Goal: Information Seeking & Learning: Learn about a topic

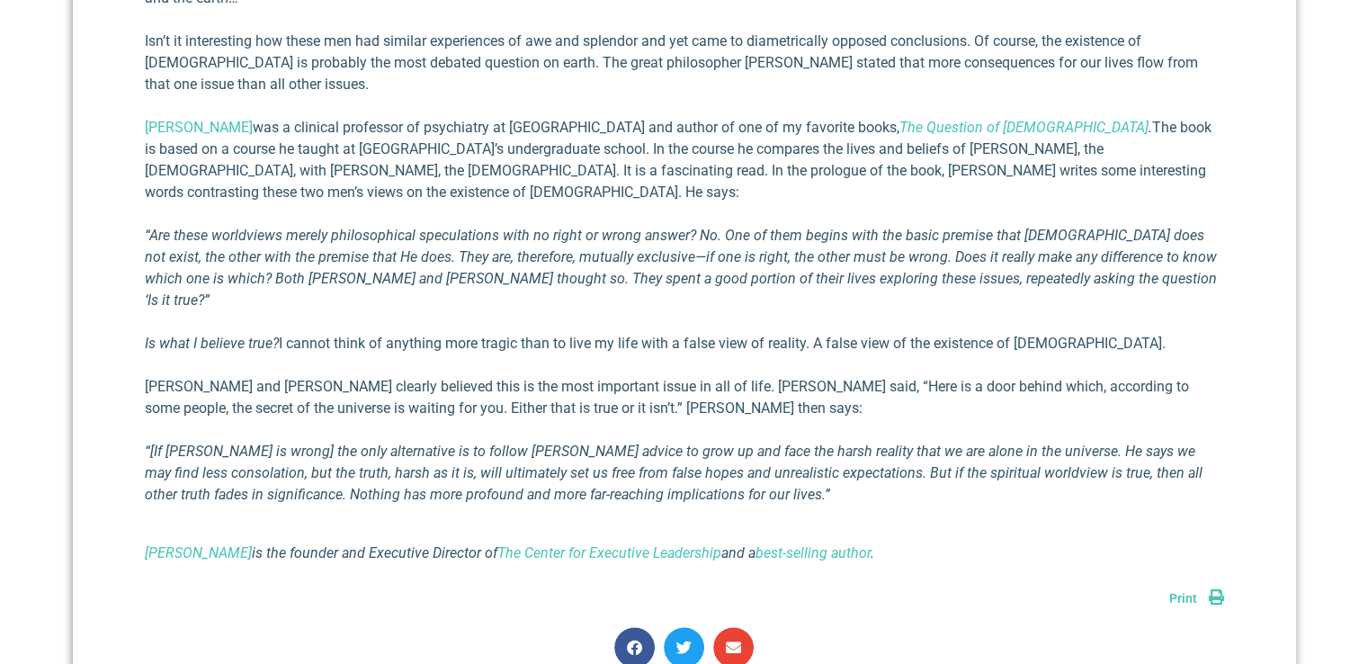
scroll to position [990, 0]
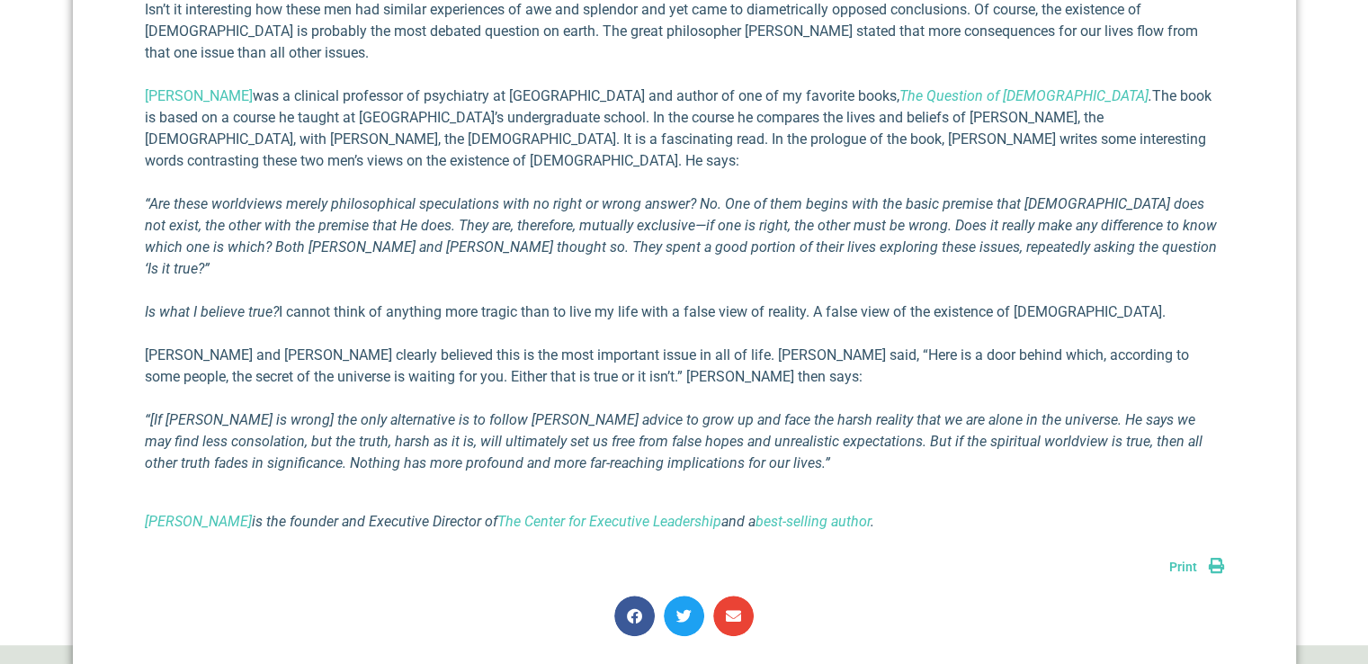
click at [1221, 560] on link "Print" at bounding box center [1197, 567] width 55 height 14
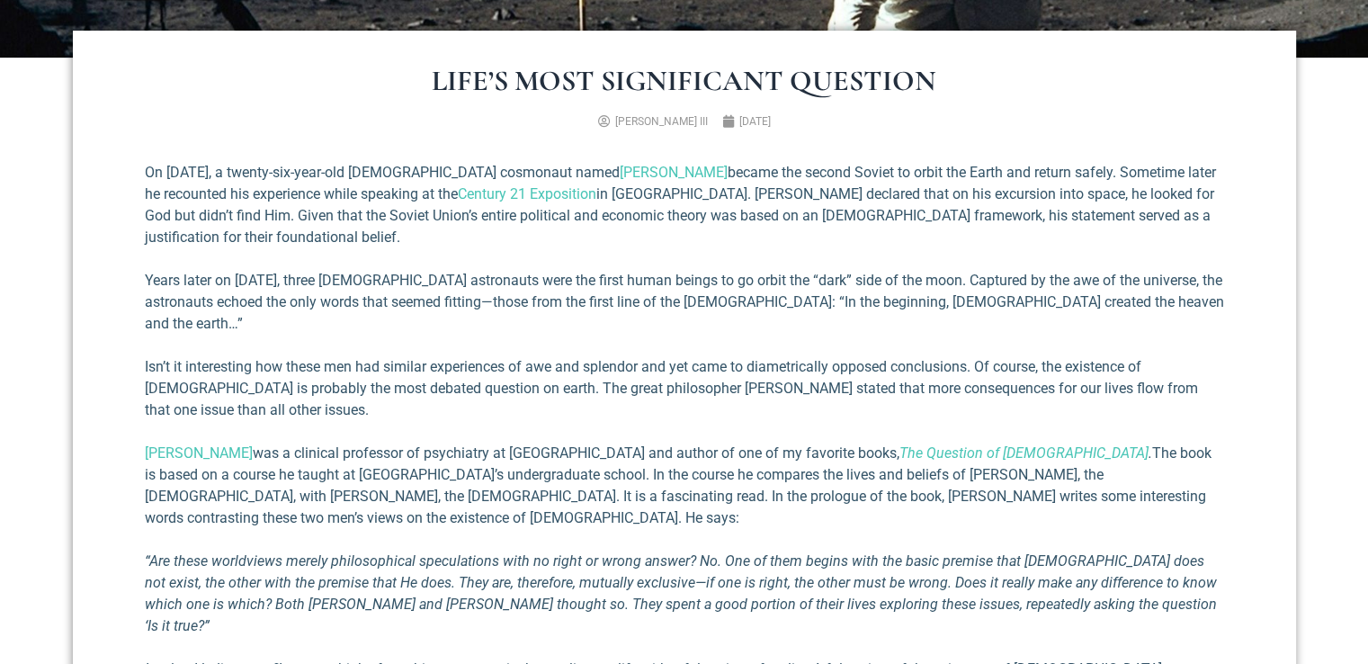
scroll to position [626, 0]
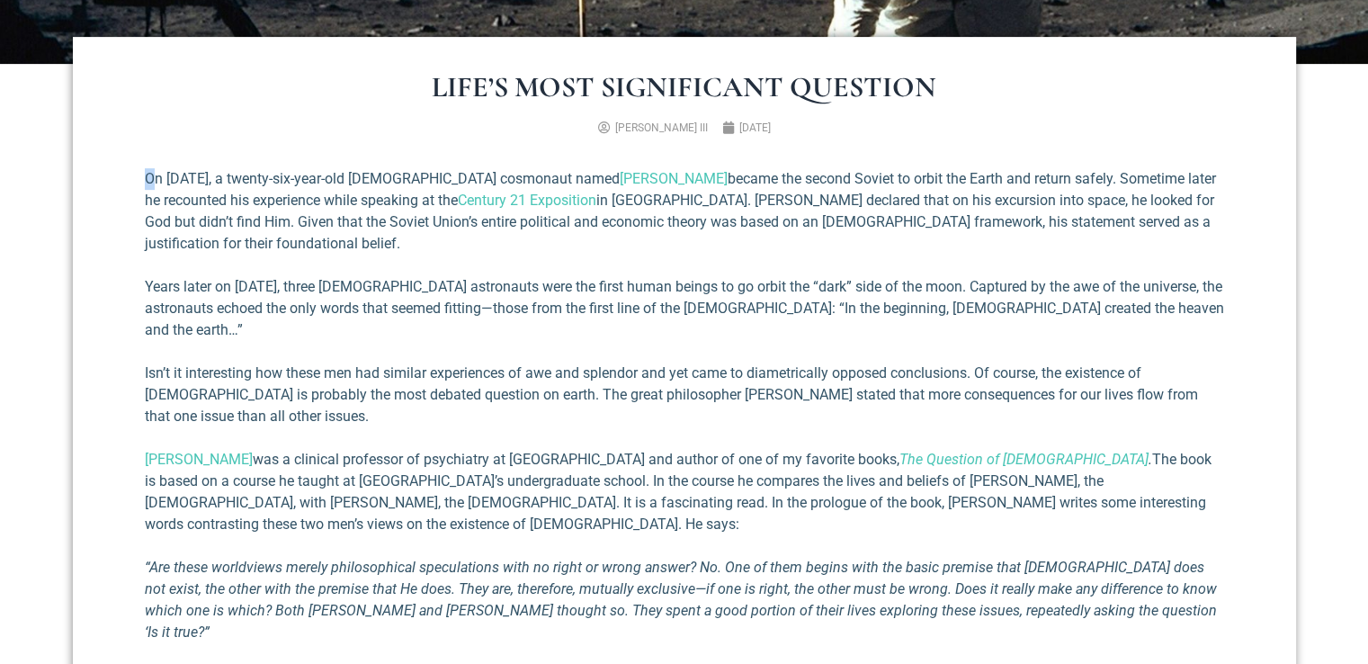
click at [151, 174] on p "On [DATE], a twenty-six-year-old [DEMOGRAPHIC_DATA] cosmonaut named [PERSON_NAM…" at bounding box center [685, 211] width 1080 height 86
click at [435, 84] on h1 "Life’s Most Significant Question" at bounding box center [685, 87] width 1080 height 29
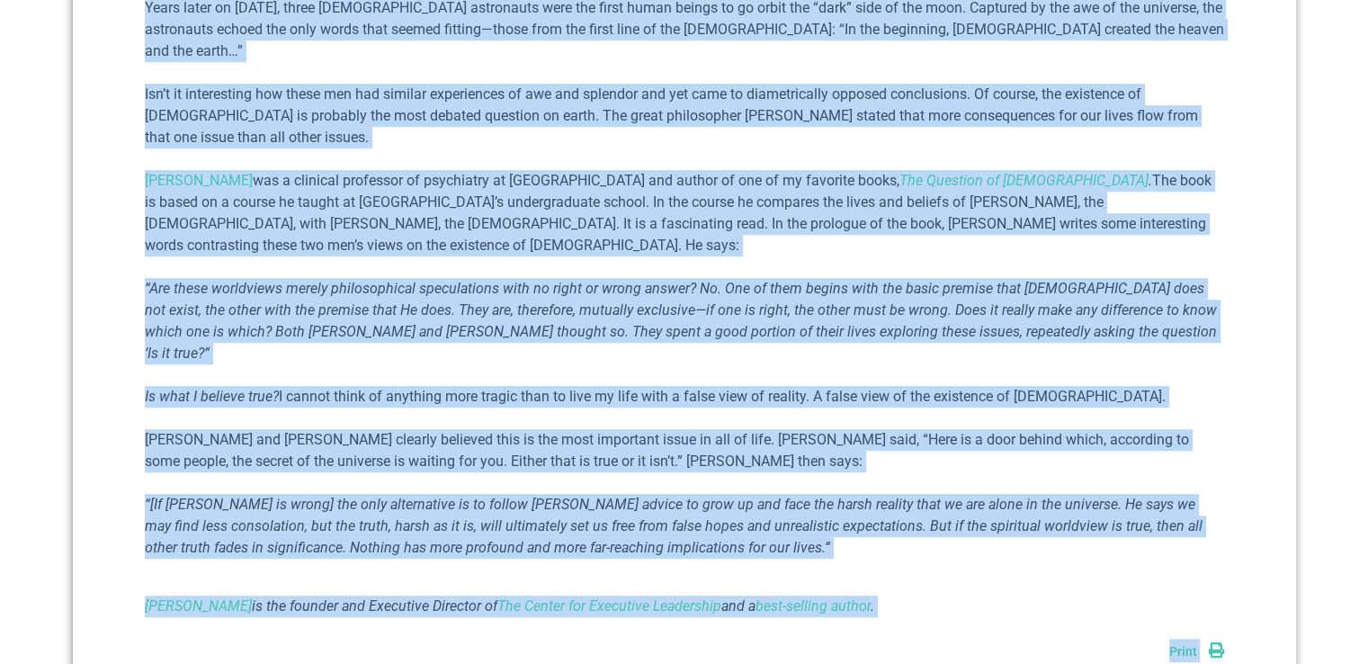
scroll to position [907, 0]
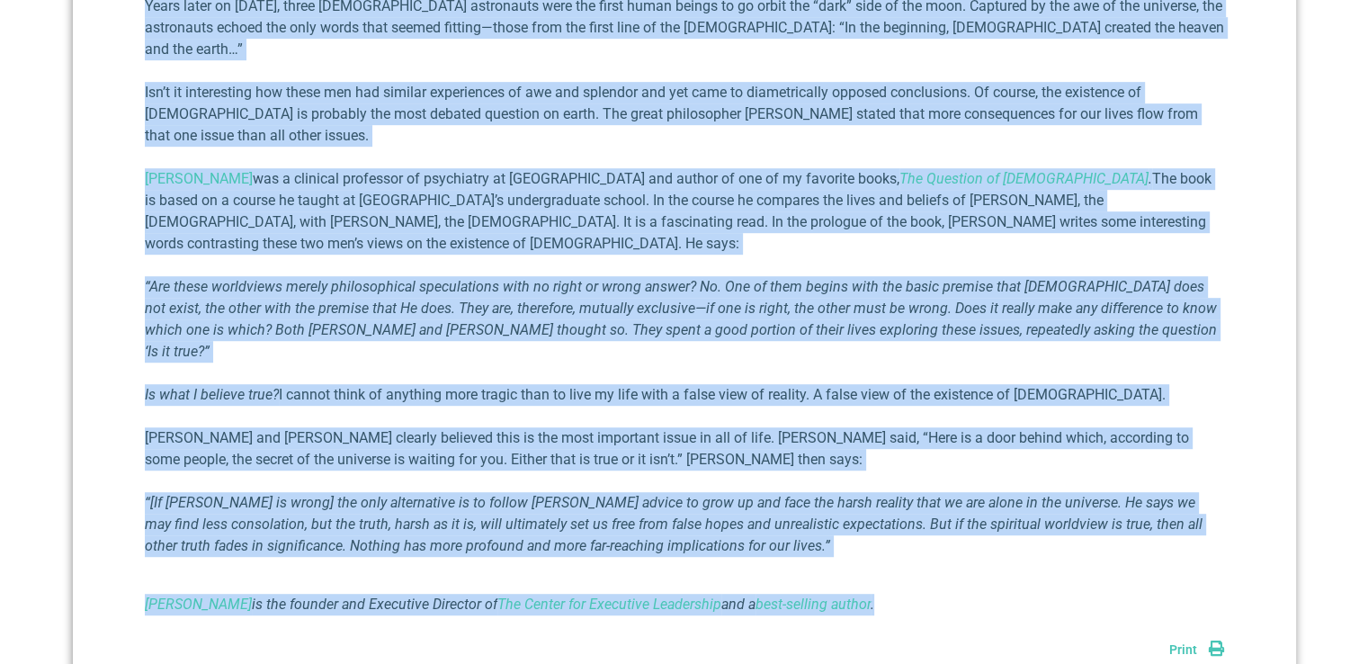
drag, startPoint x: 434, startPoint y: 85, endPoint x: 939, endPoint y: 552, distance: 688.3
click at [940, 553] on div "Life’s Most Significant Question [PERSON_NAME] III [DATE] On [DATE], a twenty-s…" at bounding box center [685, 255] width 1224 height 999
click at [1066, 564] on div "On [DATE], a twenty-six-year-old [DEMOGRAPHIC_DATA] cosmonaut named [PERSON_NAM…" at bounding box center [685, 266] width 1080 height 787
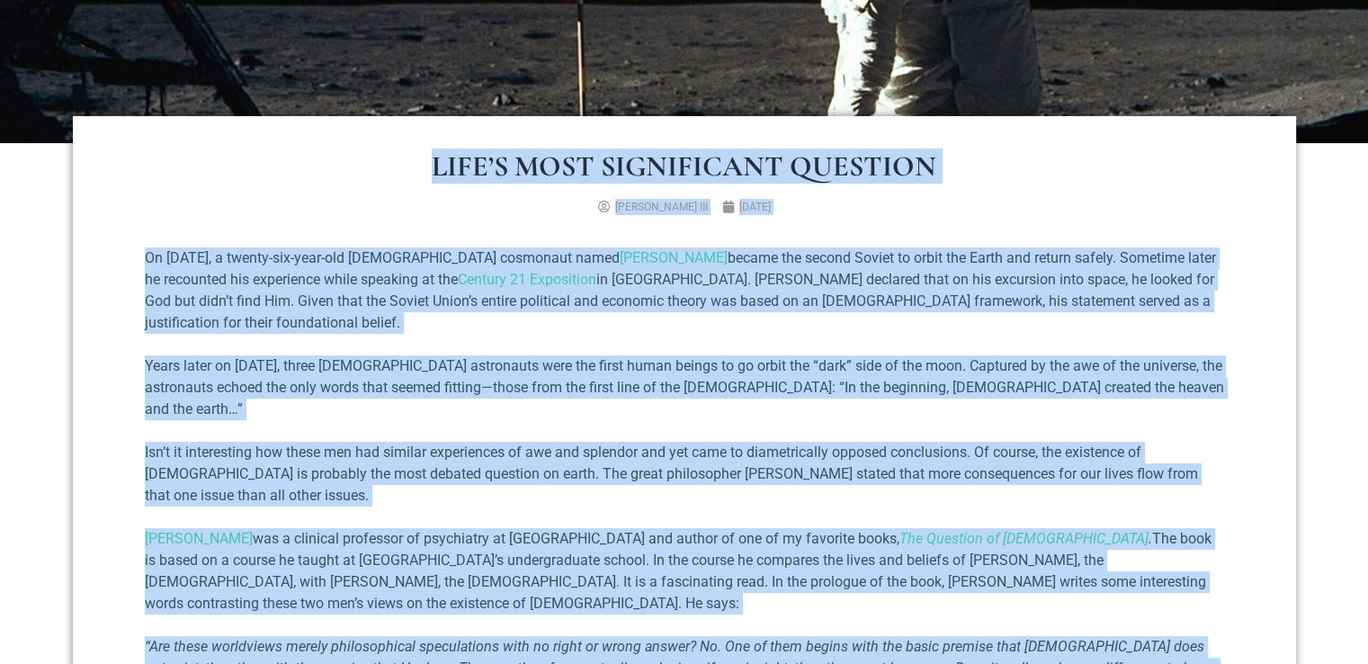
scroll to position [457, 0]
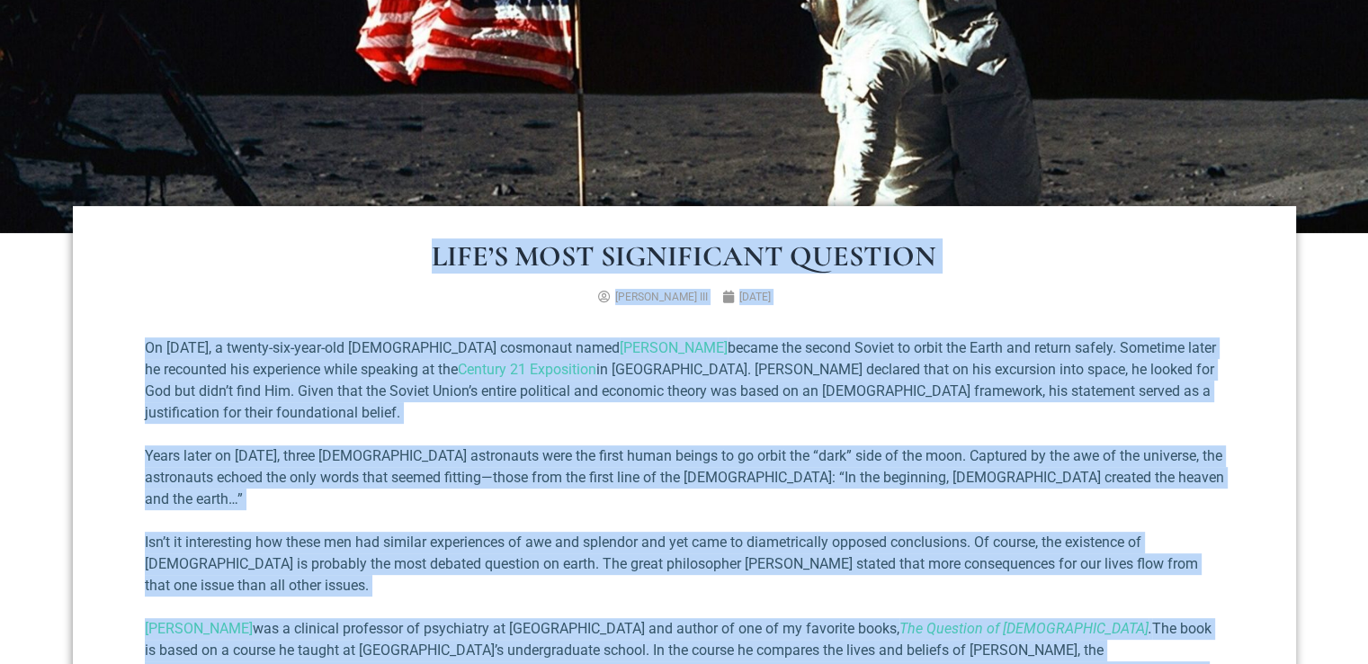
click at [420, 265] on h1 "Life’s Most Significant Question" at bounding box center [685, 256] width 1080 height 29
click at [794, 419] on p "On [DATE], a twenty-six-year-old [DEMOGRAPHIC_DATA] cosmonaut named [PERSON_NAM…" at bounding box center [685, 380] width 1080 height 86
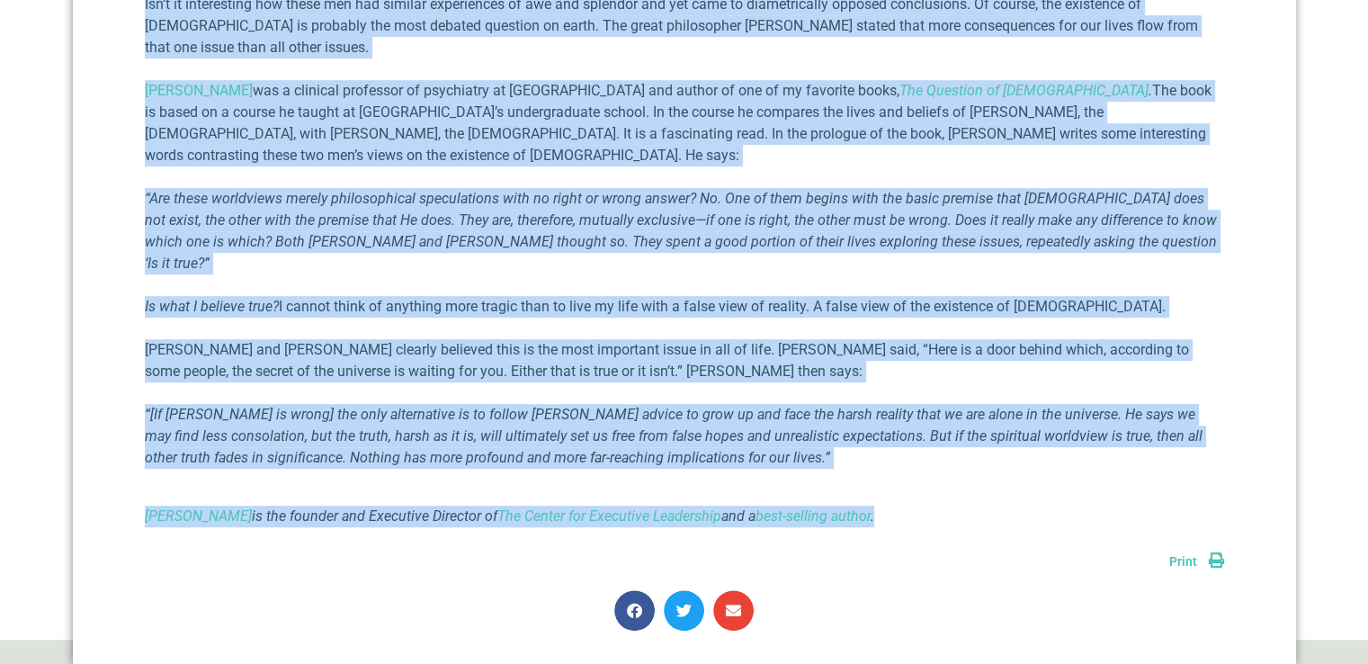
scroll to position [997, 0]
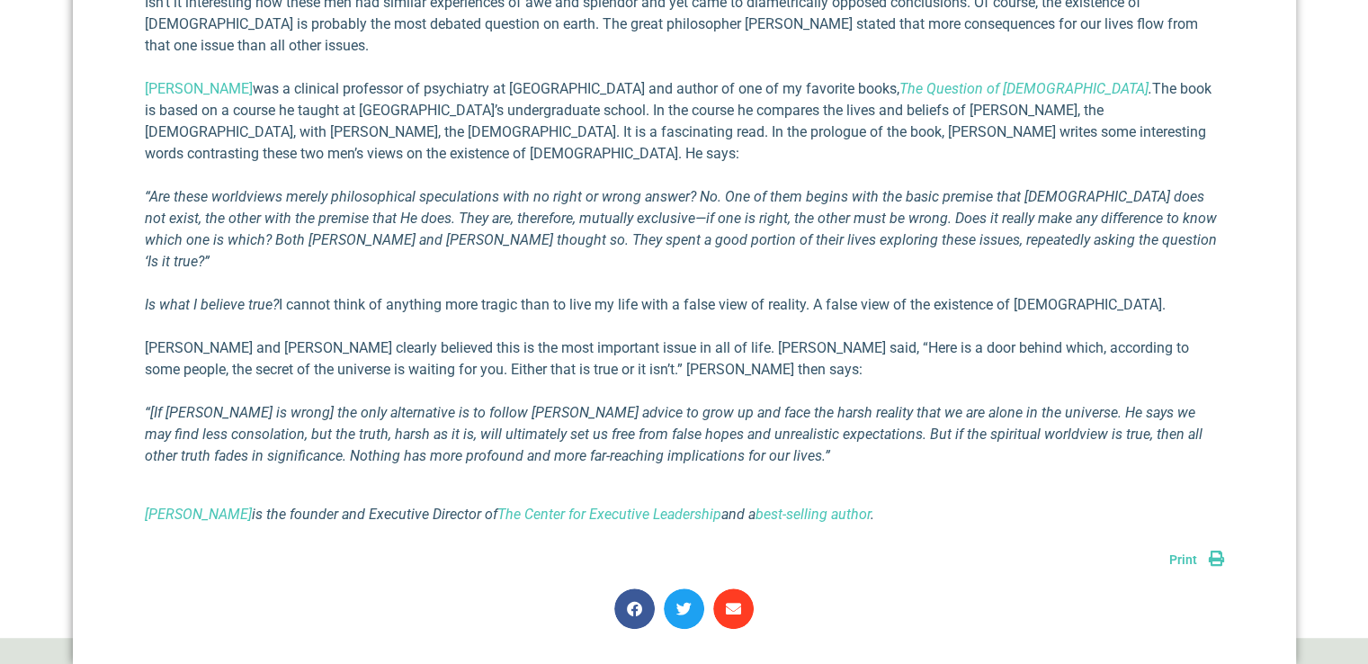
click at [731, 601] on icon "Share on email" at bounding box center [733, 608] width 15 height 15
click at [736, 601] on icon "Share on email" at bounding box center [733, 608] width 15 height 15
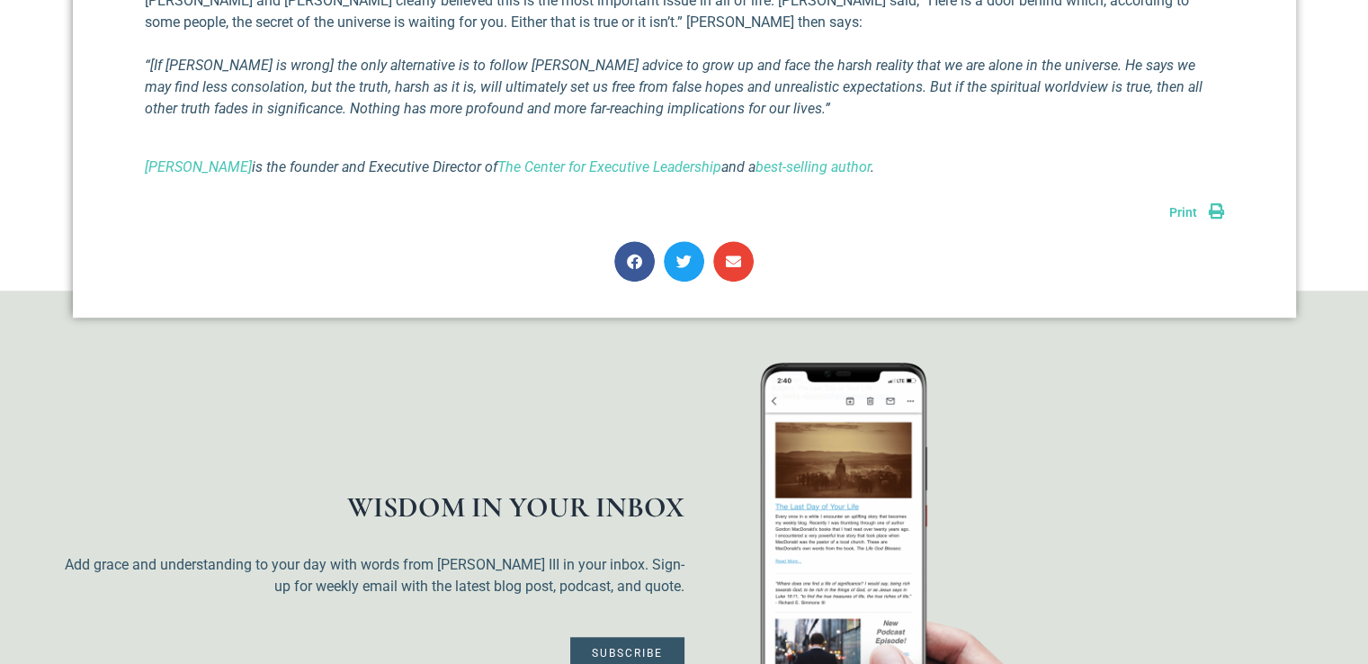
scroll to position [1350, 0]
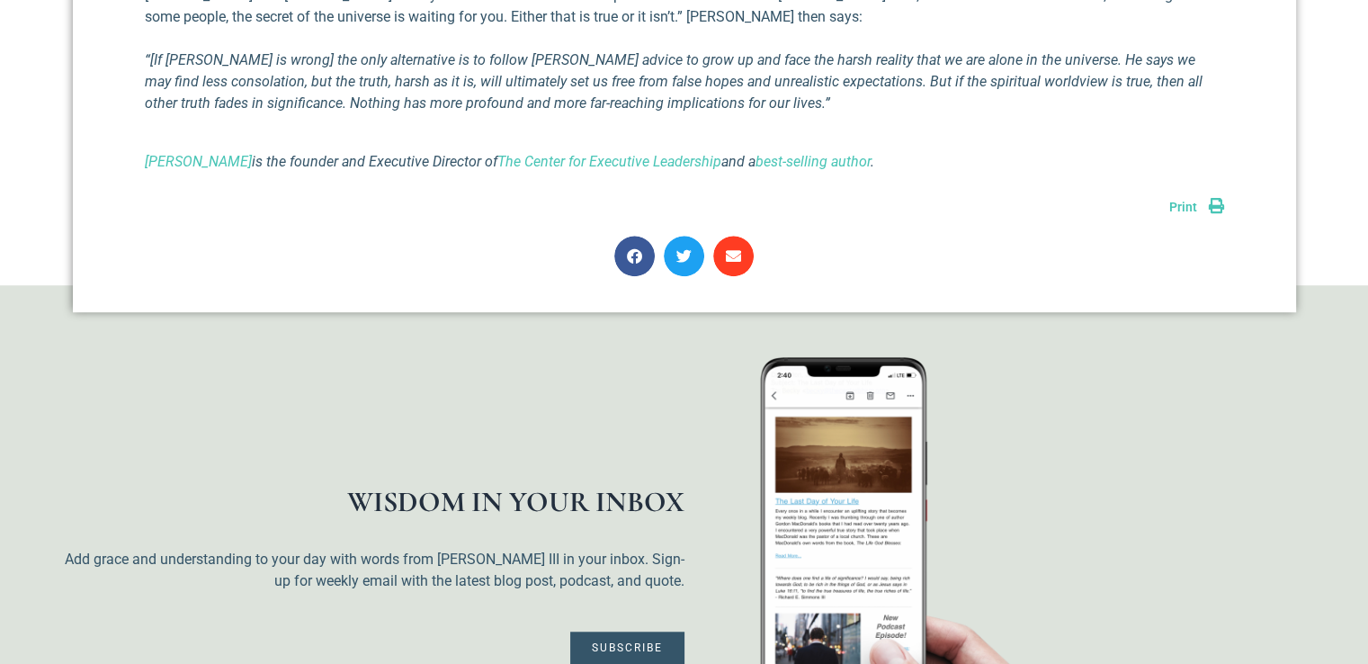
click at [737, 248] on icon "Share on email" at bounding box center [733, 255] width 15 height 15
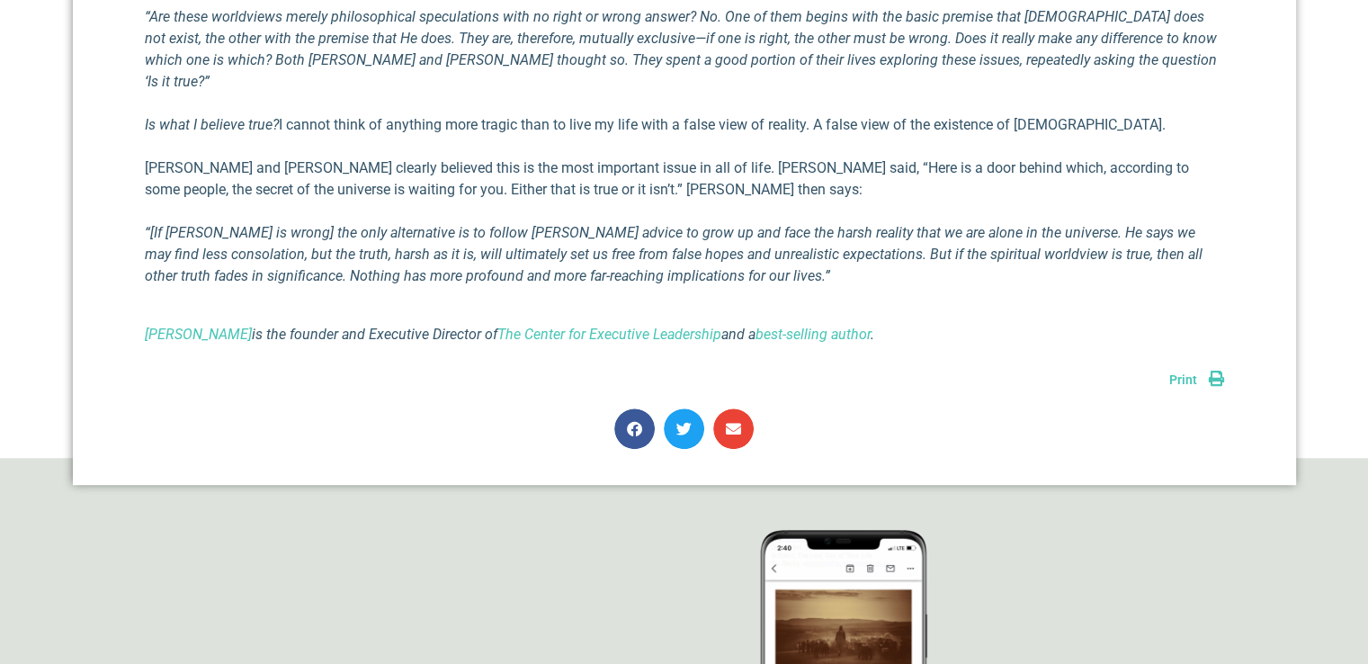
scroll to position [1170, 0]
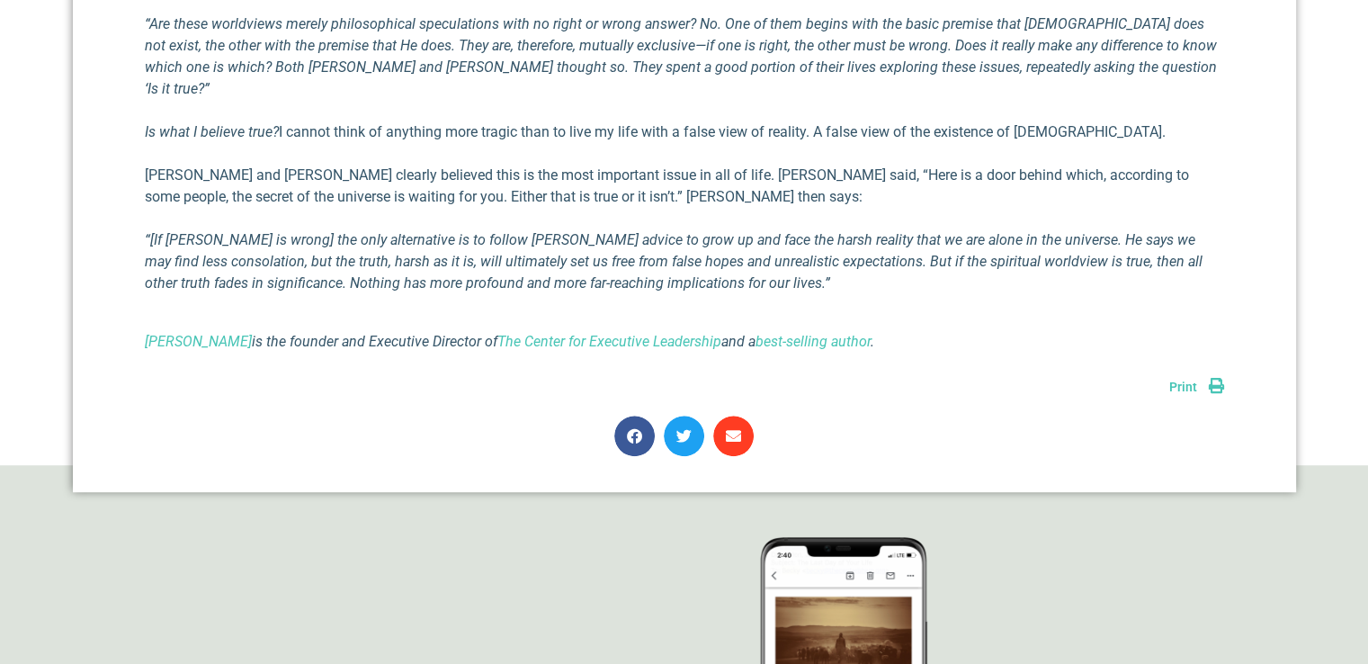
click at [727, 428] on icon "Share on email" at bounding box center [733, 435] width 15 height 15
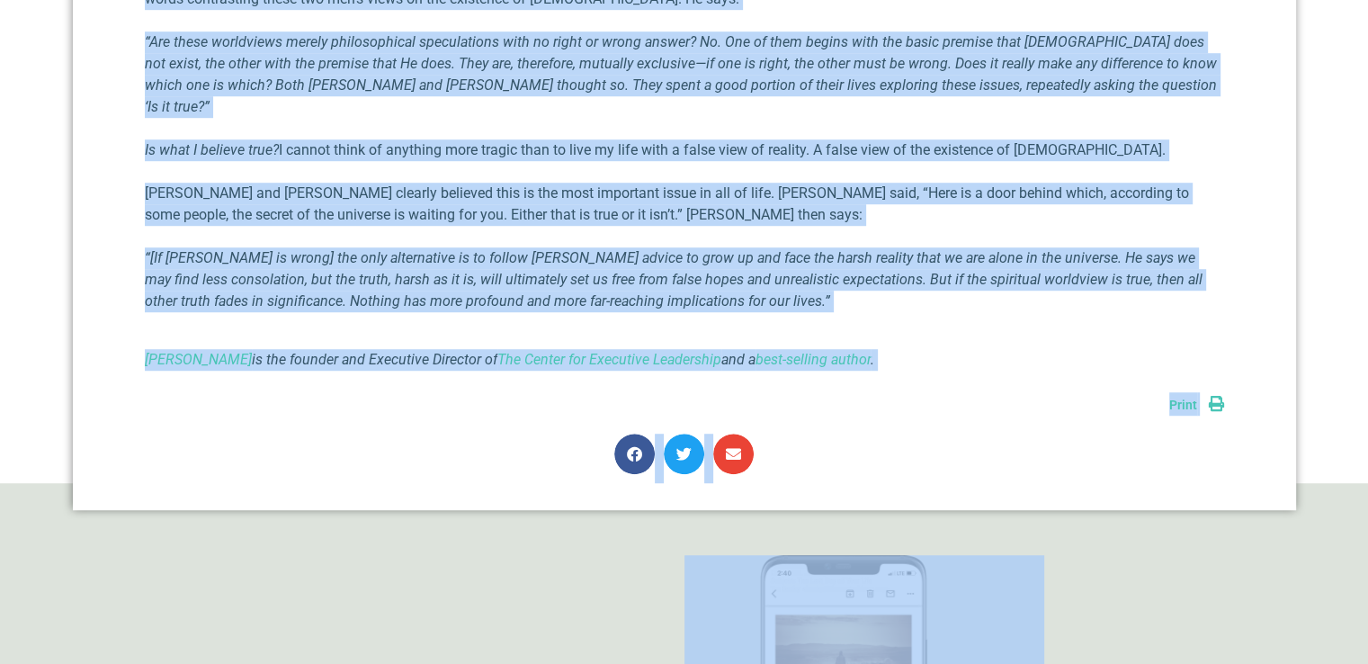
scroll to position [1166, 0]
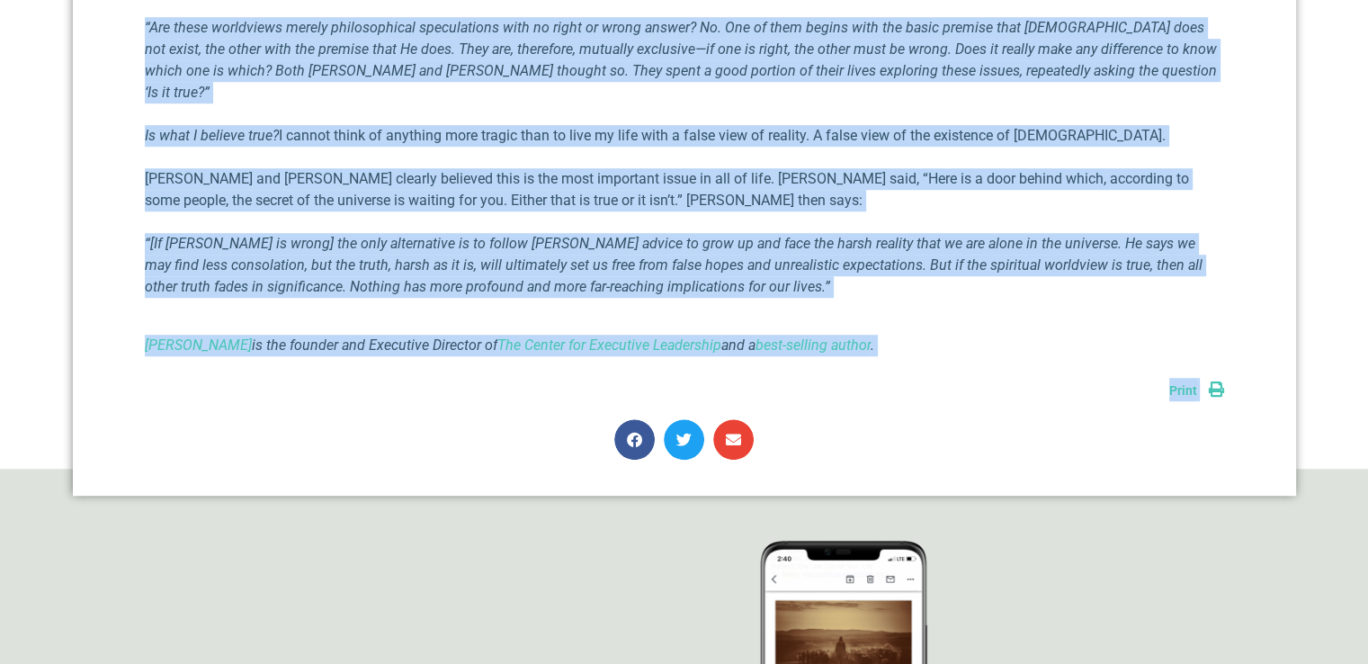
drag, startPoint x: 433, startPoint y: 75, endPoint x: 1206, endPoint y: 312, distance: 808.5
click at [1163, 168] on p "[PERSON_NAME] and [PERSON_NAME] clearly believed this is the most important iss…" at bounding box center [685, 189] width 1080 height 43
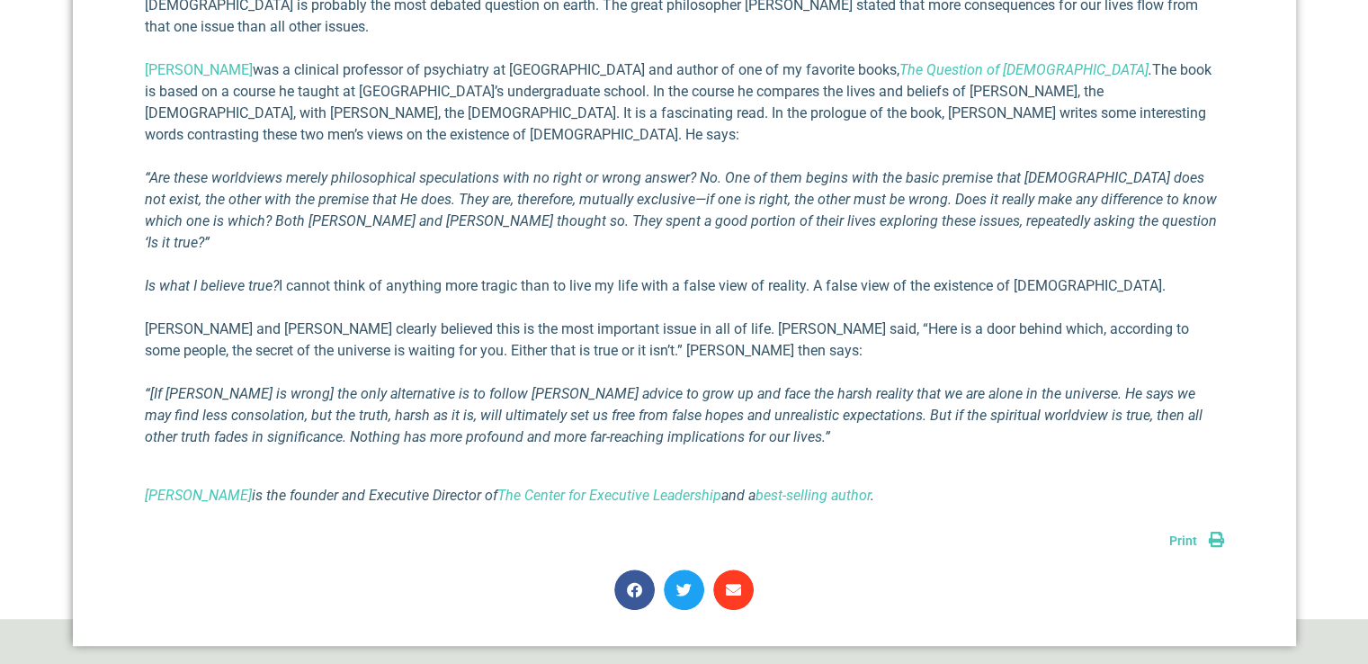
scroll to position [1080, 0]
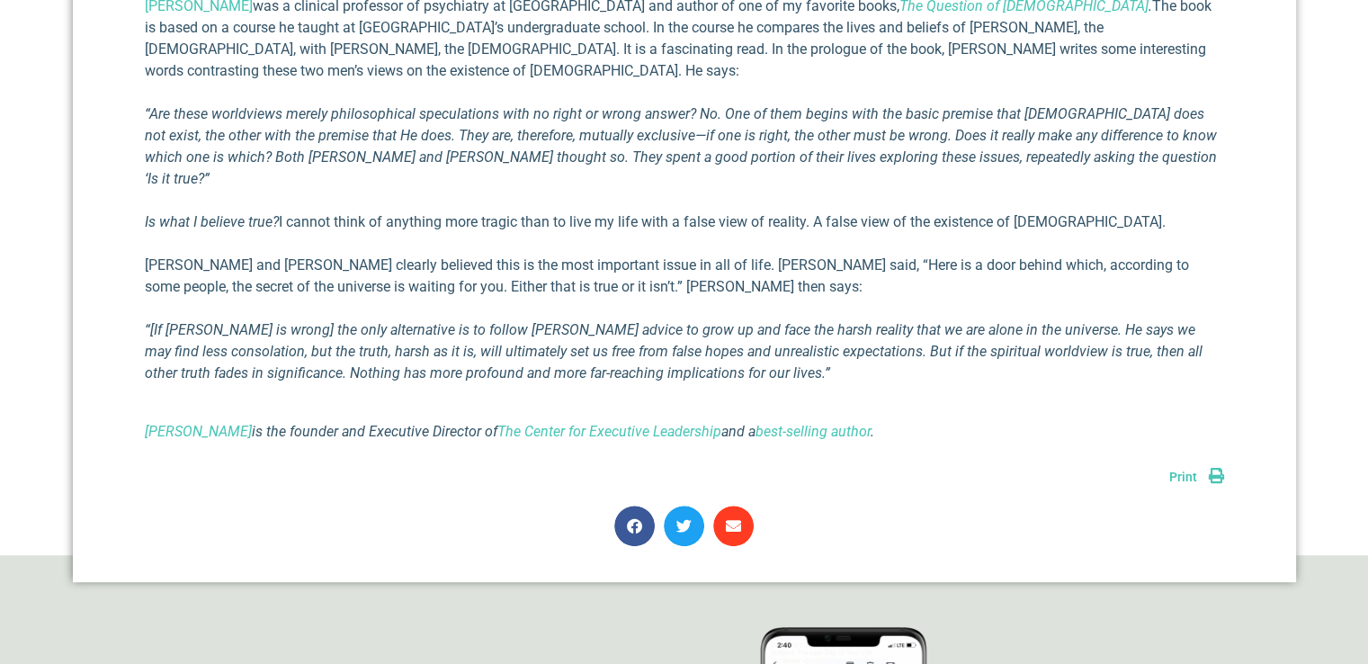
click at [734, 518] on icon "Share on email" at bounding box center [733, 525] width 15 height 15
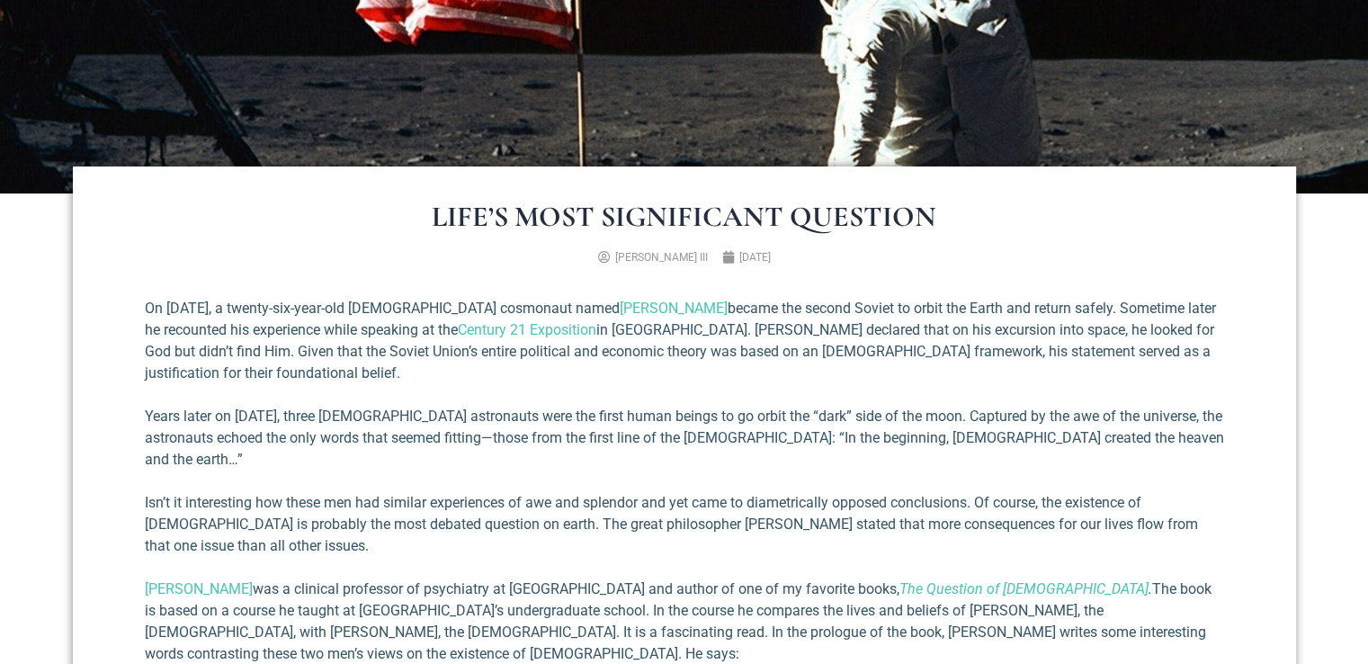
scroll to position [450, 0]
